Goal: Task Accomplishment & Management: Complete application form

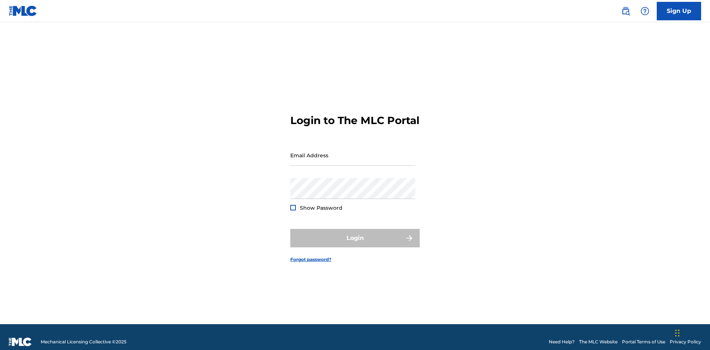
scroll to position [10, 0]
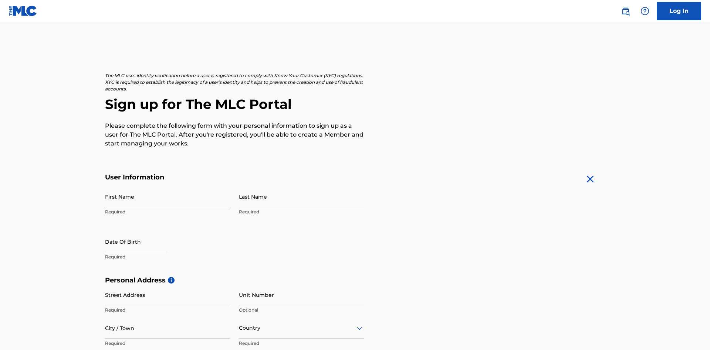
click at [167, 186] on input "First Name" at bounding box center [167, 196] width 125 height 21
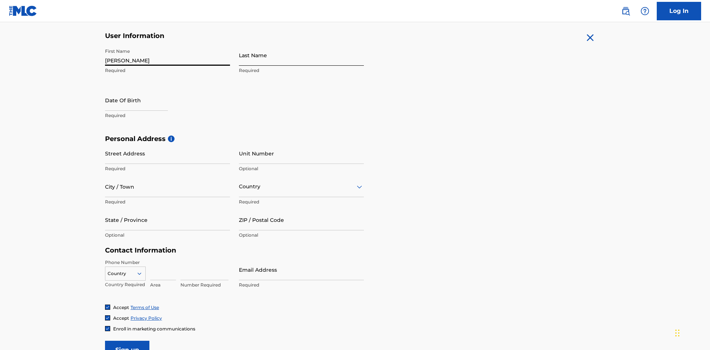
type input "[PERSON_NAME]"
click at [301, 55] on input "Last Name" at bounding box center [301, 55] width 125 height 21
type input "Ribble"
click at [142, 90] on input "text" at bounding box center [136, 100] width 63 height 21
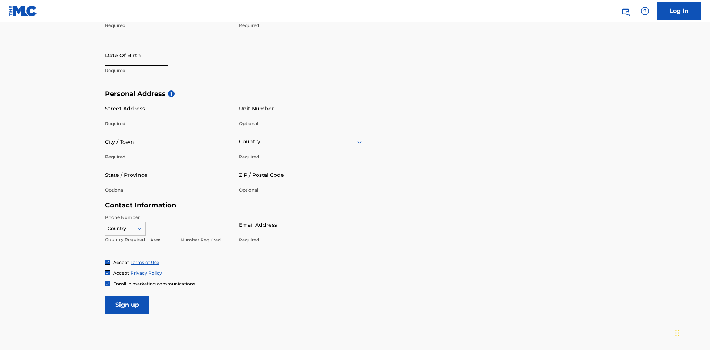
select select "8"
select select "2025"
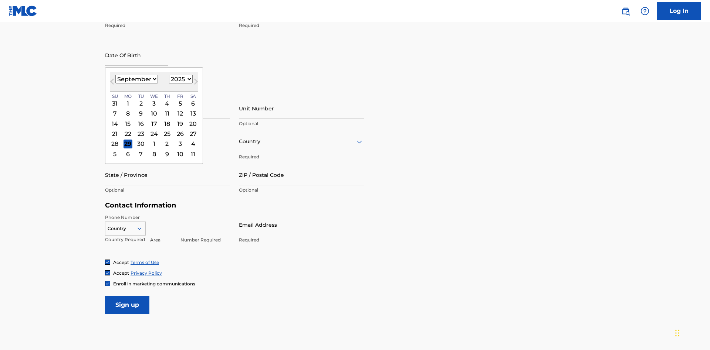
select select "0"
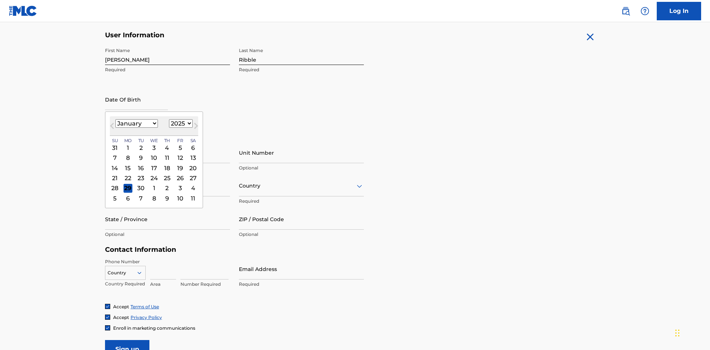
click at [180, 123] on select "1900 1901 1902 1903 1904 1905 1906 1907 1908 1909 1910 1911 1912 1913 1914 1915…" at bounding box center [181, 123] width 24 height 8
select select "1985"
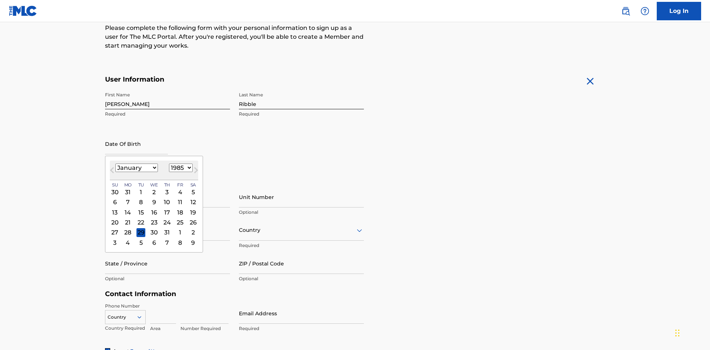
click at [180, 168] on select "1900 1901 1902 1903 1904 1905 1906 1907 1908 1909 1910 1911 1912 1913 1914 1915…" at bounding box center [181, 168] width 24 height 8
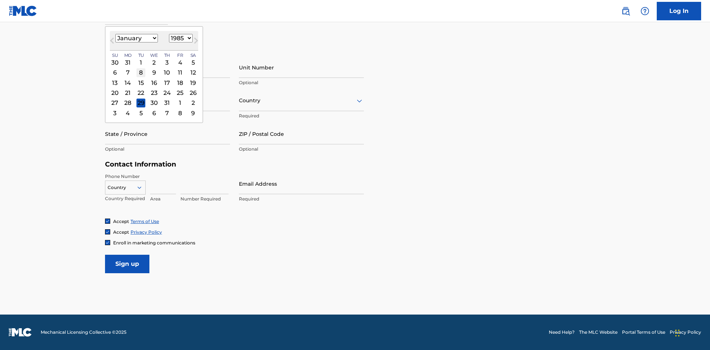
click at [140, 72] on div "8" at bounding box center [140, 72] width 9 height 9
type input "January 8 1985"
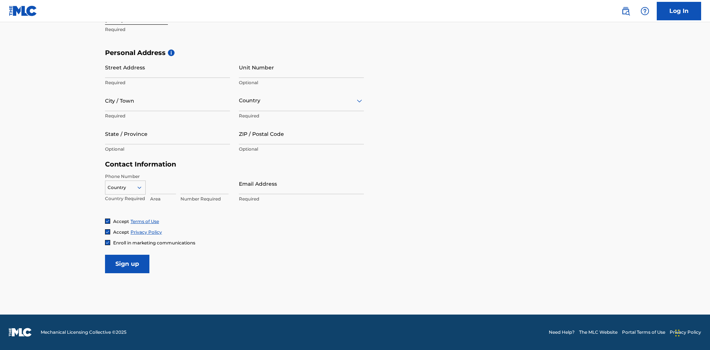
scroll to position [228, 0]
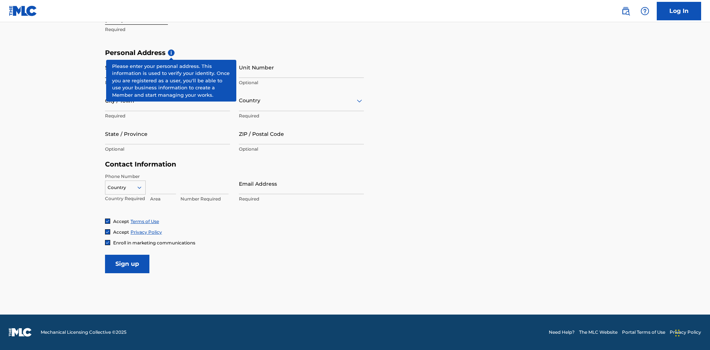
click at [167, 67] on input "Street Address" at bounding box center [167, 67] width 125 height 21
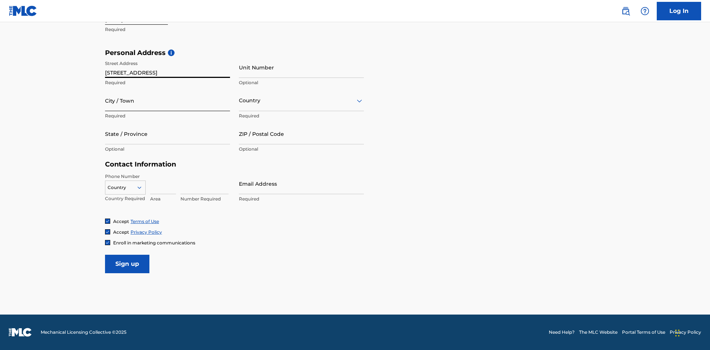
type input "9909 Elks Run Rd"
click at [167, 101] on input "City / Town" at bounding box center [167, 100] width 125 height 21
type input "Roseville"
click at [239, 101] on input "text" at bounding box center [239, 101] width 1 height 8
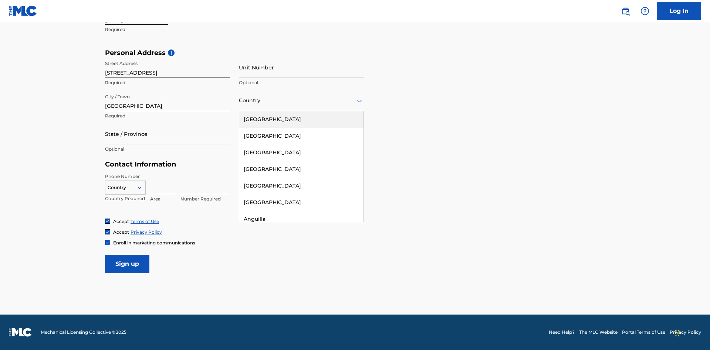
click at [301, 119] on div "United States" at bounding box center [301, 119] width 124 height 17
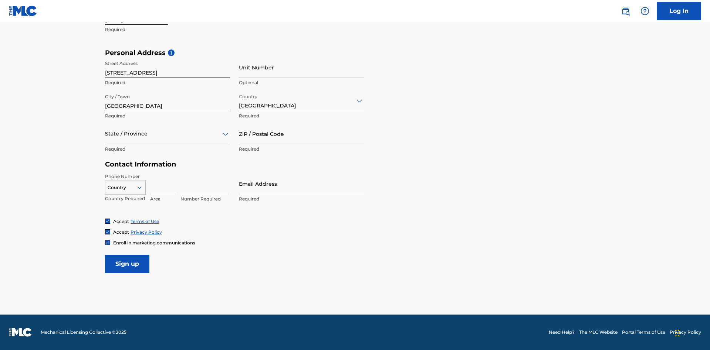
click at [167, 134] on div at bounding box center [167, 133] width 125 height 9
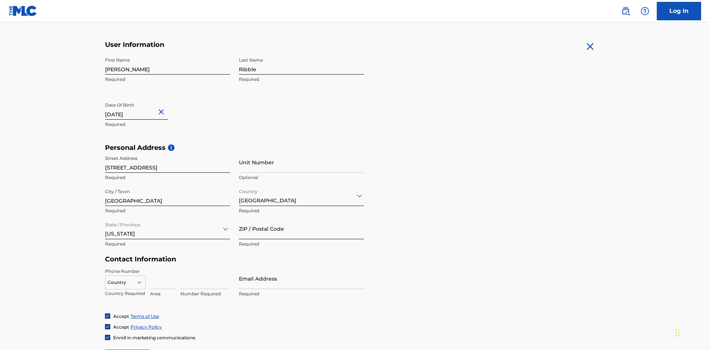
click at [301, 218] on input "ZIP / Postal Code" at bounding box center [301, 228] width 125 height 21
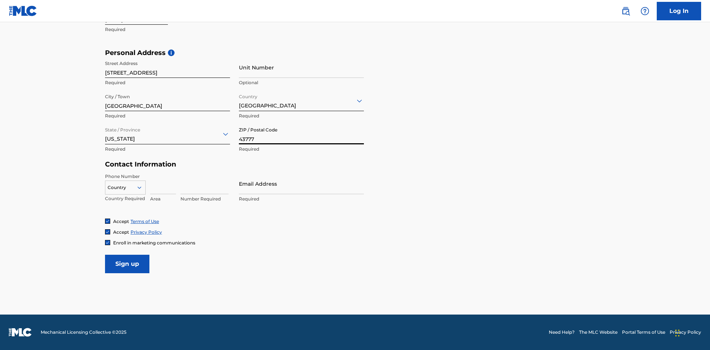
type input "43777"
click at [142, 187] on icon at bounding box center [139, 187] width 7 height 7
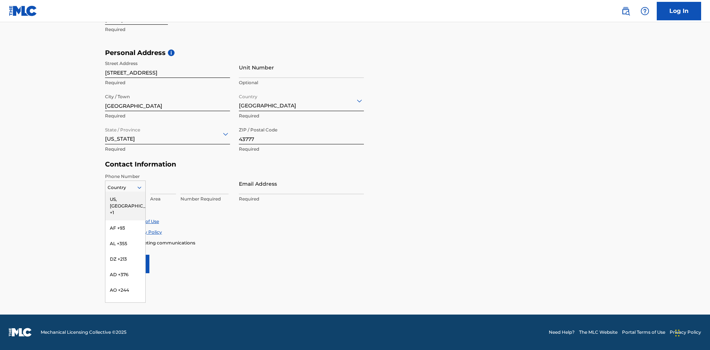
click at [125, 199] on div "US, [GEOGRAPHIC_DATA] +1" at bounding box center [125, 206] width 40 height 29
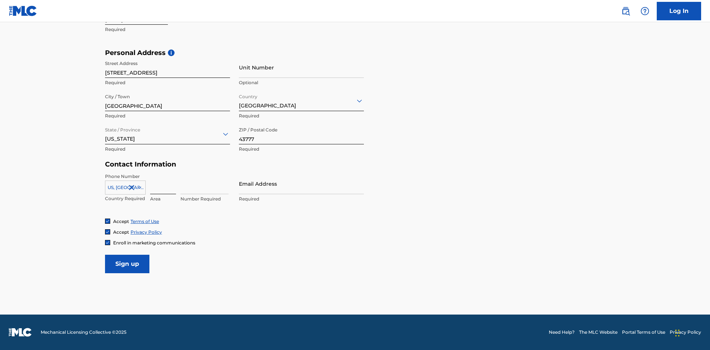
click at [163, 184] on input at bounding box center [163, 183] width 26 height 21
type input "740"
click at [204, 184] on input at bounding box center [204, 183] width 48 height 21
type input "8086351"
click at [301, 184] on input "Email Address" at bounding box center [301, 183] width 125 height 21
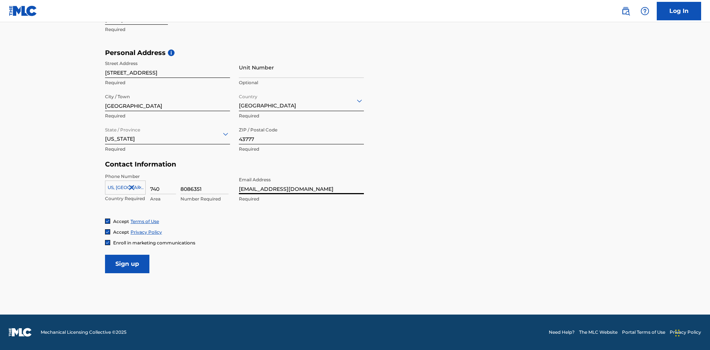
scroll to position [0, 22]
type input "[EMAIL_ADDRESS][DOMAIN_NAME]"
click at [127, 264] on input "Sign up" at bounding box center [127, 264] width 44 height 18
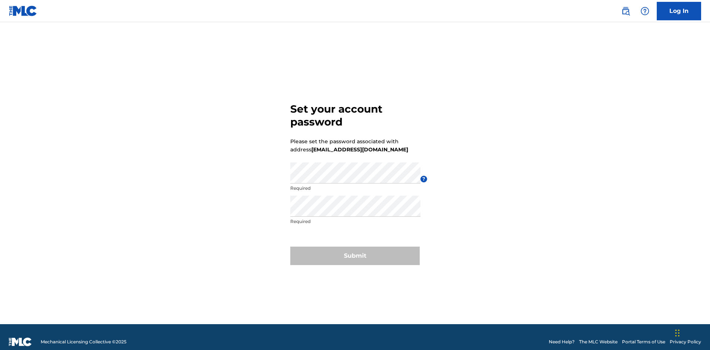
scroll to position [10, 0]
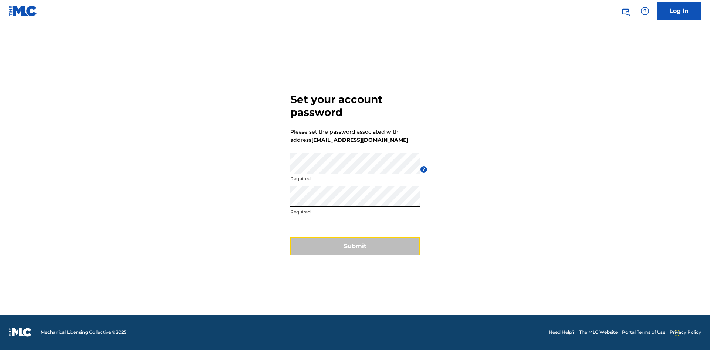
click at [355, 251] on button "Submit" at bounding box center [354, 246] width 129 height 18
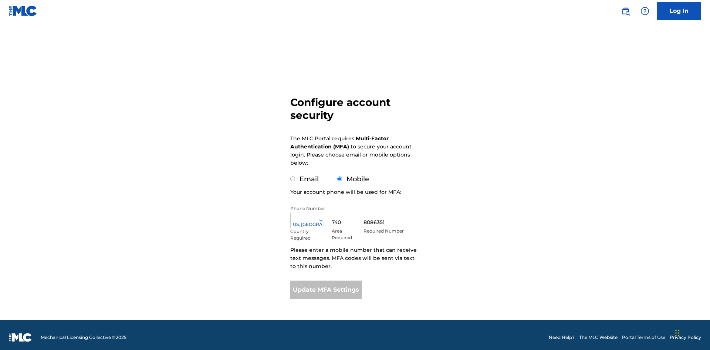
scroll to position [7, 0]
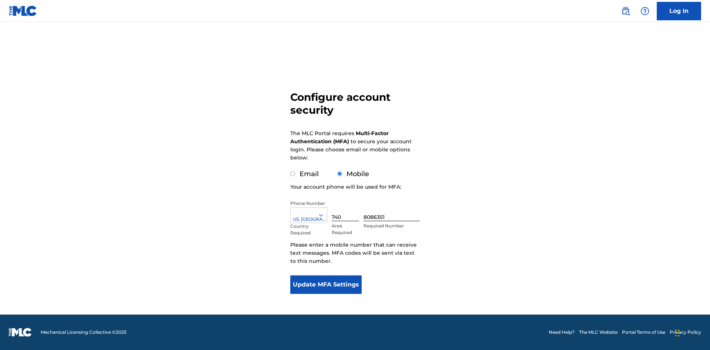
click at [340, 174] on input "Mobile" at bounding box center [339, 173] width 5 height 5
click at [324, 215] on icon at bounding box center [320, 215] width 7 height 7
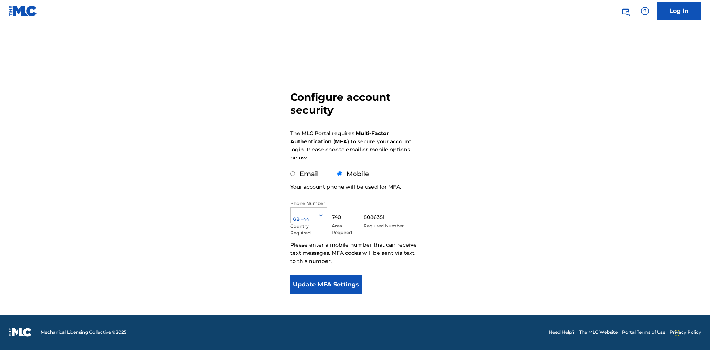
scroll to position [0, 0]
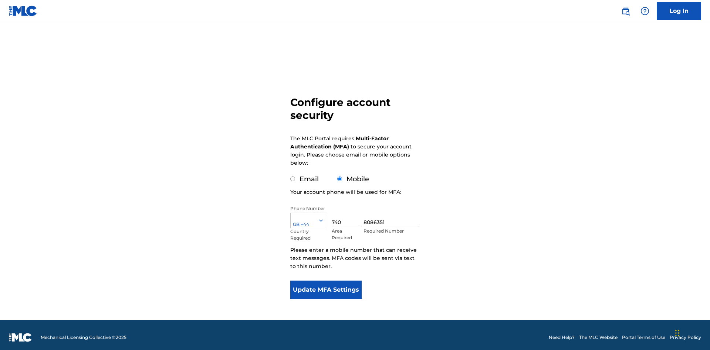
click at [347, 211] on input "740" at bounding box center [344, 215] width 27 height 21
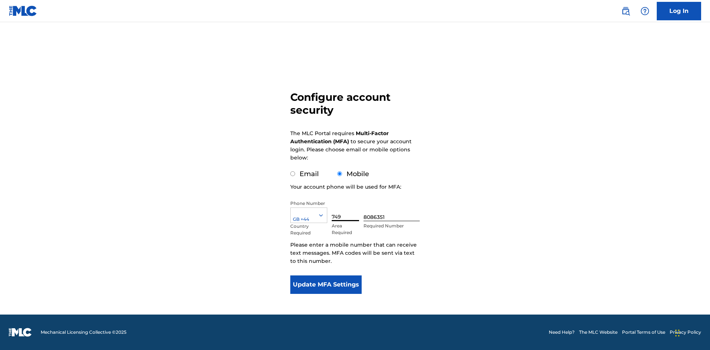
type input "749"
click at [393, 211] on input "8086351" at bounding box center [391, 210] width 56 height 21
type input "2881350"
click at [326, 285] on button "Update MFA Settings" at bounding box center [325, 285] width 71 height 18
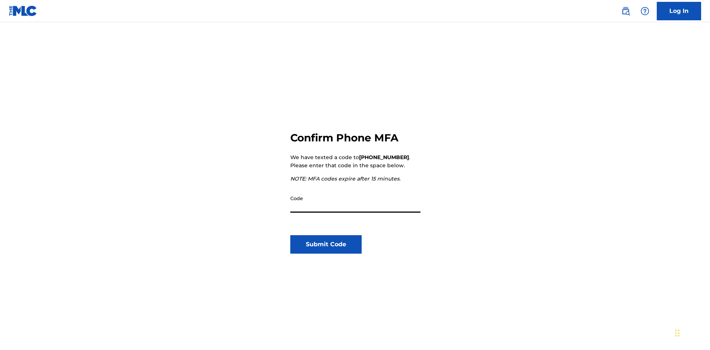
scroll to position [77, 0]
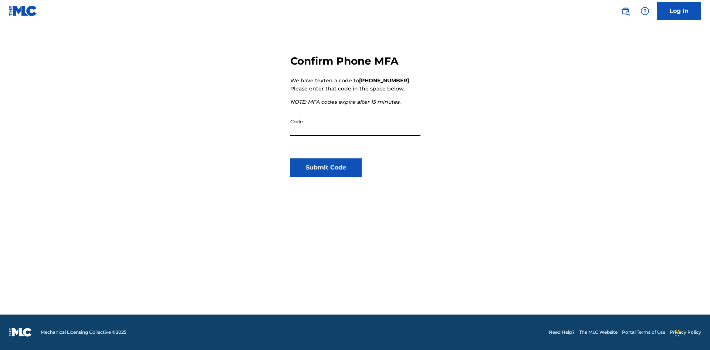
click at [355, 125] on input "Code" at bounding box center [355, 125] width 130 height 21
type input "857390"
click at [326, 168] on button "Submit Code" at bounding box center [325, 168] width 71 height 18
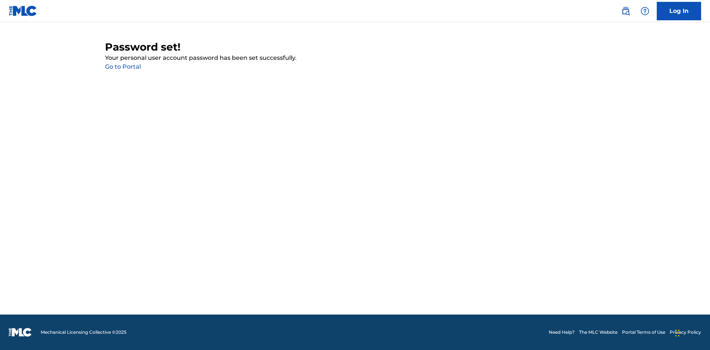
click at [123, 67] on link "Go to Portal" at bounding box center [123, 66] width 36 height 7
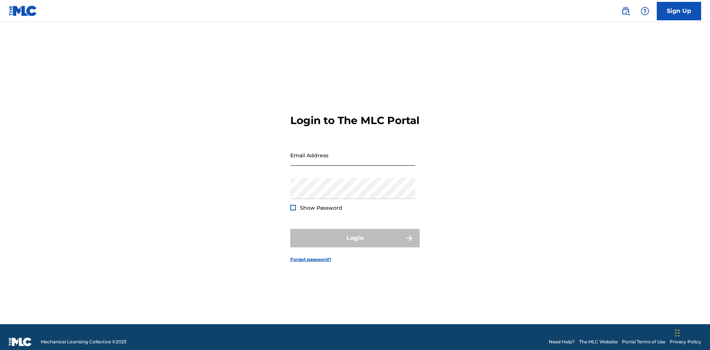
click at [353, 152] on input "Email Address" at bounding box center [352, 155] width 125 height 21
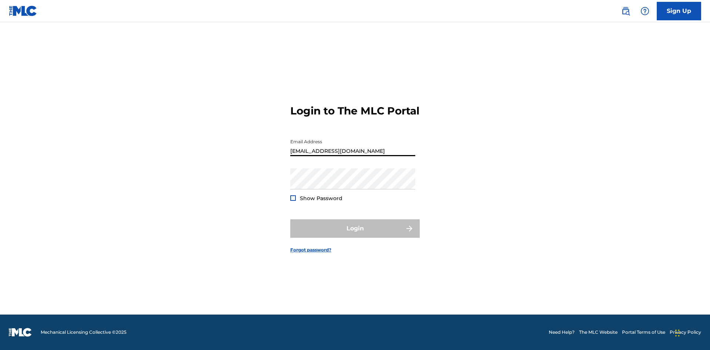
type input "[EMAIL_ADDRESS][DOMAIN_NAME]"
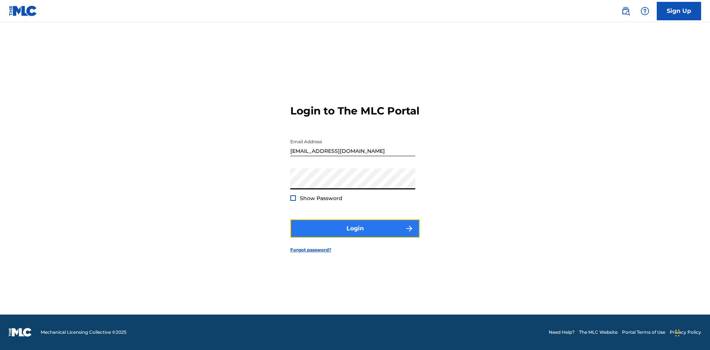
click at [355, 235] on button "Login" at bounding box center [354, 229] width 129 height 18
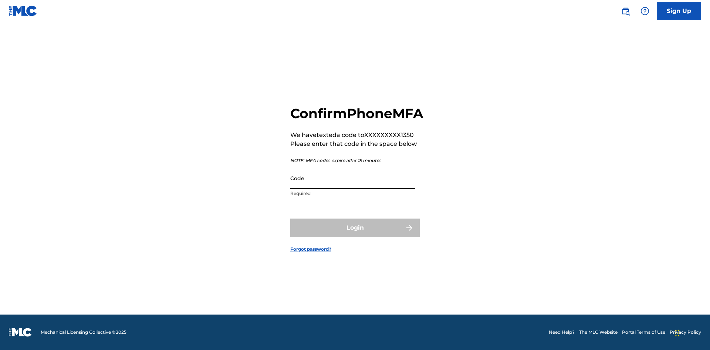
click at [353, 186] on input "Code" at bounding box center [352, 178] width 125 height 21
type input "081026"
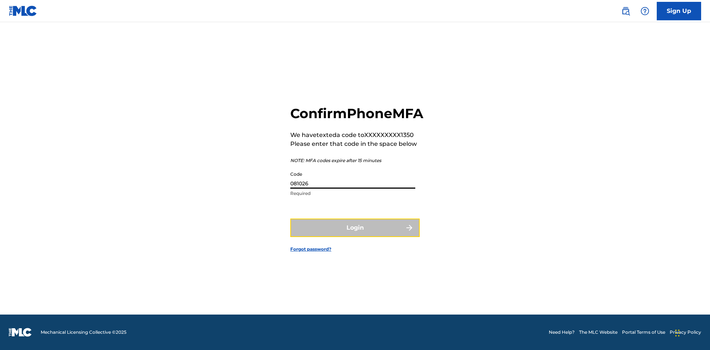
click at [355, 236] on button "Login" at bounding box center [354, 228] width 129 height 18
